Goal: Task Accomplishment & Management: Manage account settings

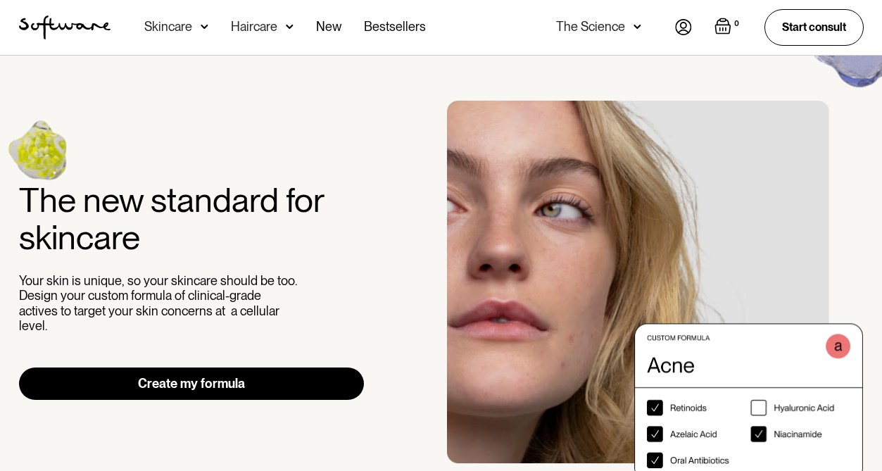
click at [685, 27] on img at bounding box center [683, 27] width 17 height 16
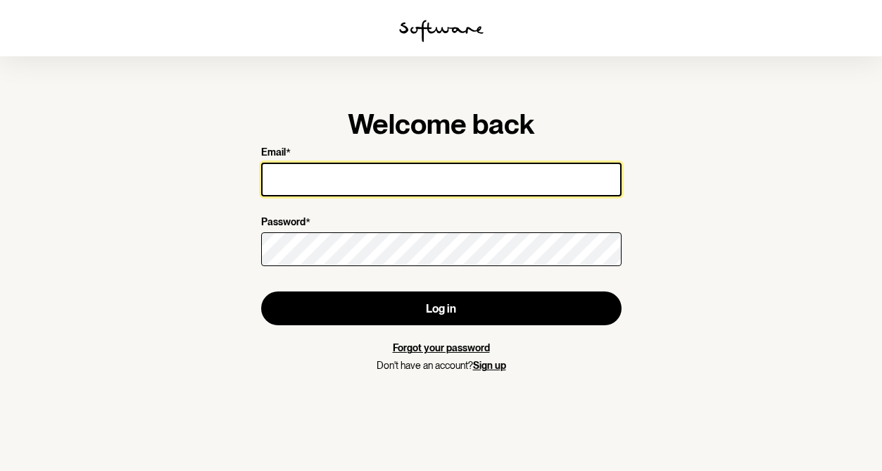
type input "brittanylee286@gmail.com"
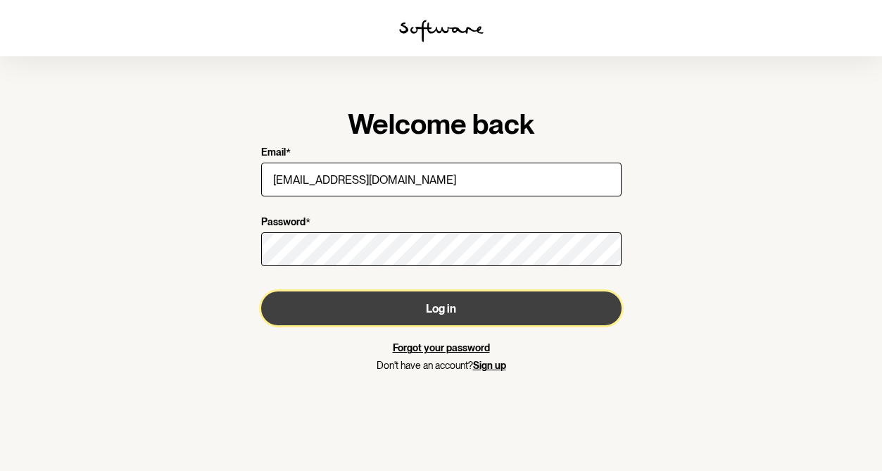
click at [423, 299] on button "Log in" at bounding box center [441, 309] width 361 height 34
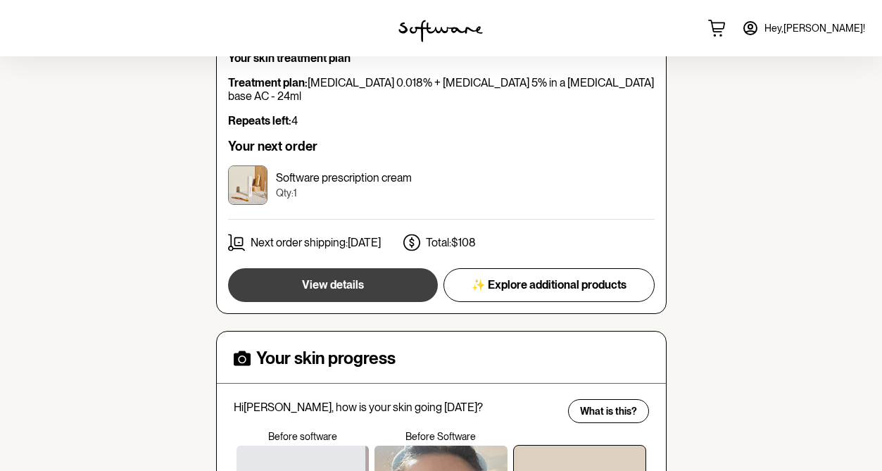
scroll to position [297, 0]
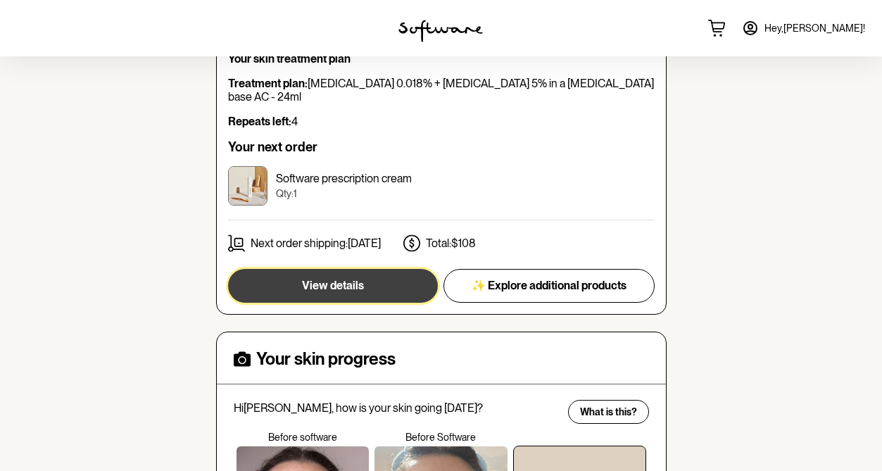
click at [294, 282] on button "View details" at bounding box center [333, 286] width 210 height 34
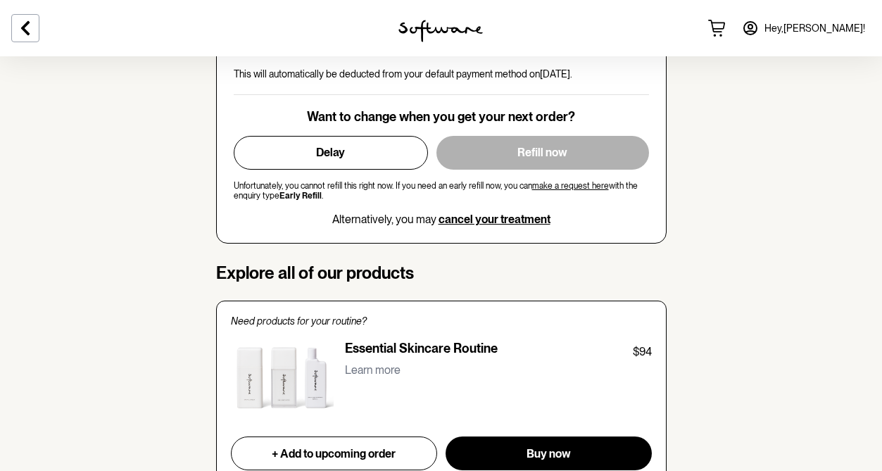
scroll to position [817, 0]
click at [339, 135] on div "Want to change when you get your next order? Delay Refill now Unfortunately, yo…" at bounding box center [442, 168] width 416 height 117
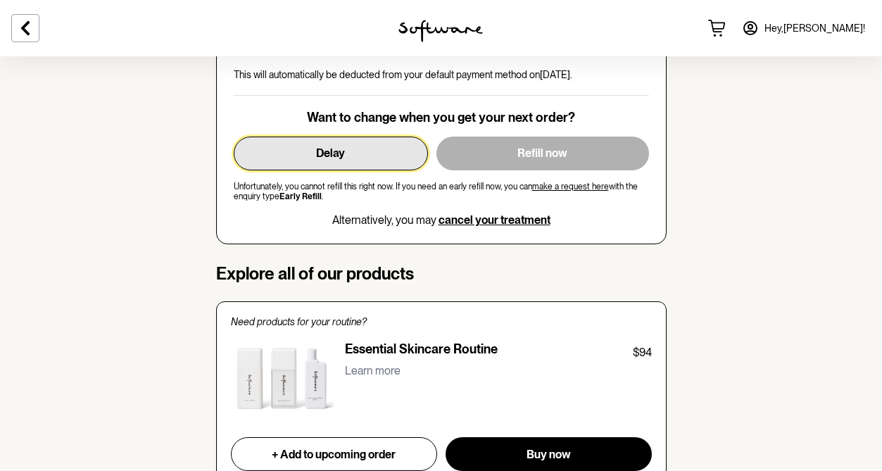
click at [337, 148] on span "Delay" at bounding box center [330, 152] width 29 height 13
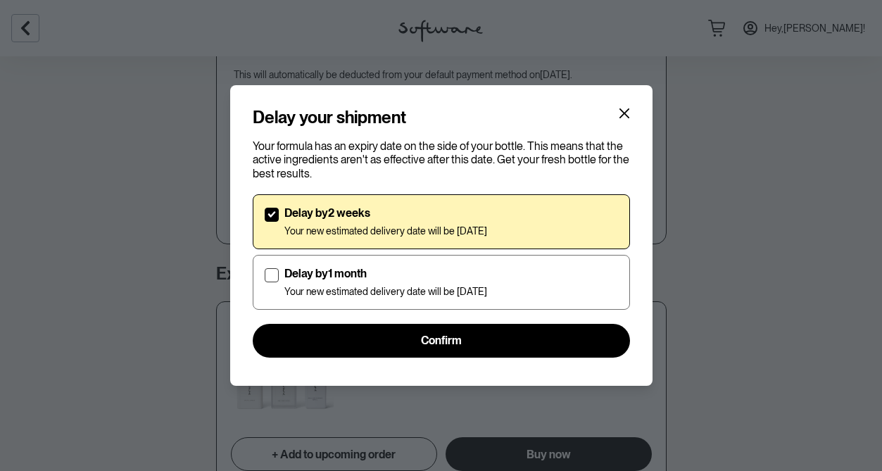
click at [334, 253] on div "Delay by 2 weeks Your new estimated delivery date will be 24th Nov 2025 Delay b…" at bounding box center [442, 252] width 378 height 132
click at [334, 273] on p "Delay by 1 month" at bounding box center [386, 273] width 203 height 13
click at [265, 282] on input "Delay by 1 month Your new estimated delivery date will be 10th Dec 2025" at bounding box center [264, 282] width 1 height 1
checkbox input "true"
checkbox input "false"
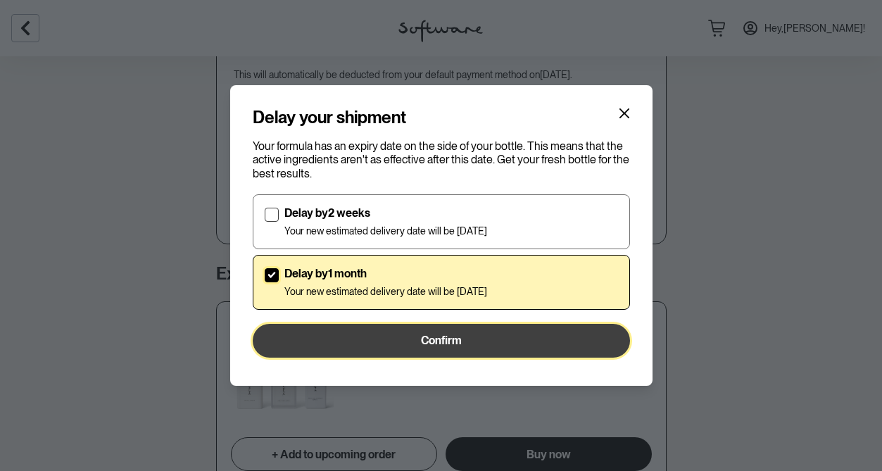
click at [479, 338] on button "Confirm" at bounding box center [442, 341] width 378 height 34
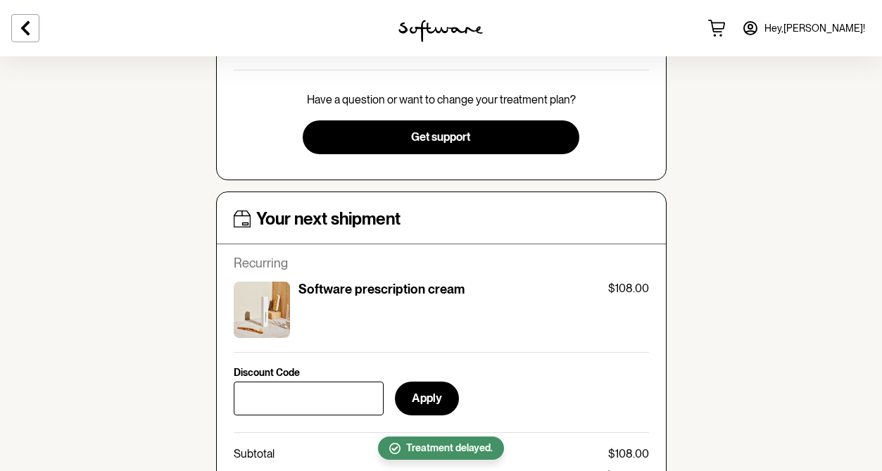
scroll to position [0, 0]
